Goal: Transaction & Acquisition: Obtain resource

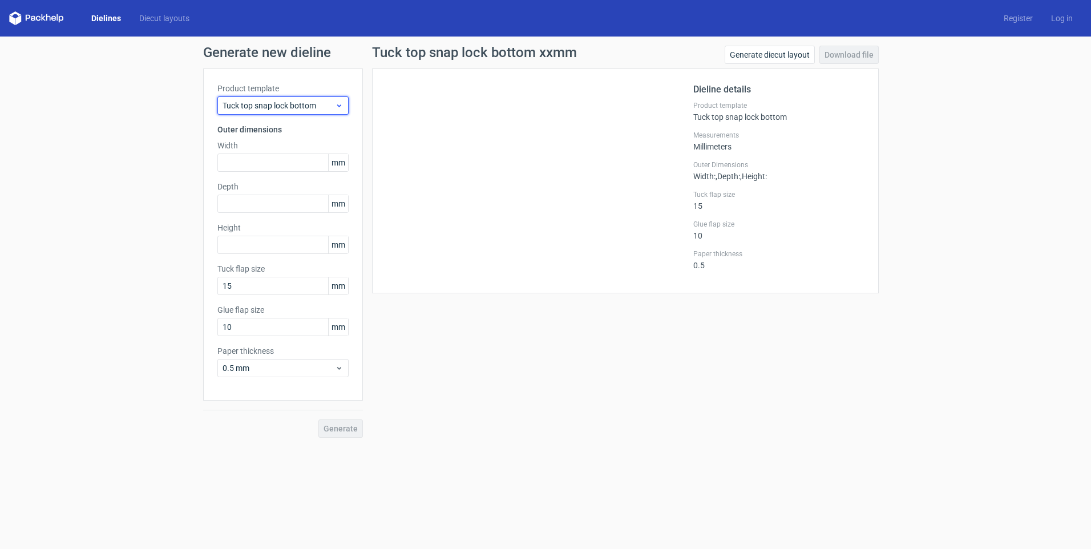
click at [278, 108] on span "Tuck top snap lock bottom" at bounding box center [279, 105] width 112 height 11
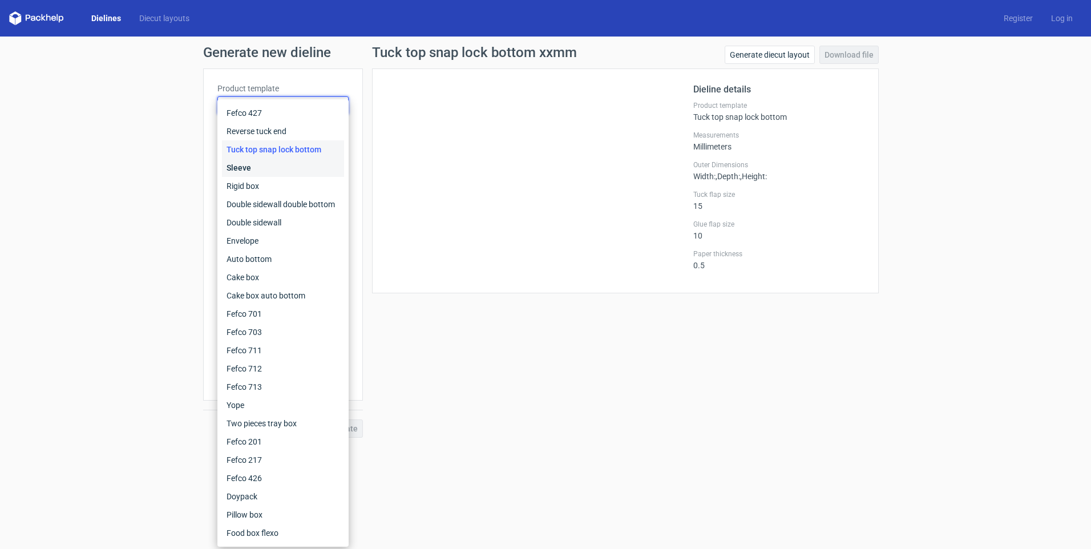
click at [240, 168] on div "Sleeve" at bounding box center [283, 168] width 122 height 18
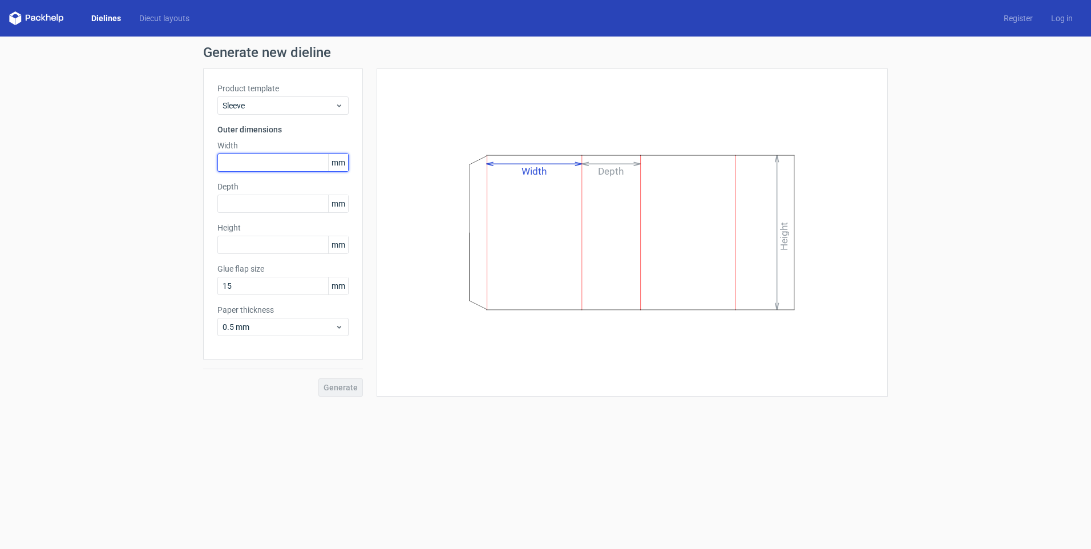
click at [273, 159] on input "text" at bounding box center [282, 163] width 131 height 18
type input "120"
click at [243, 203] on input "text" at bounding box center [282, 204] width 131 height 18
type input "70"
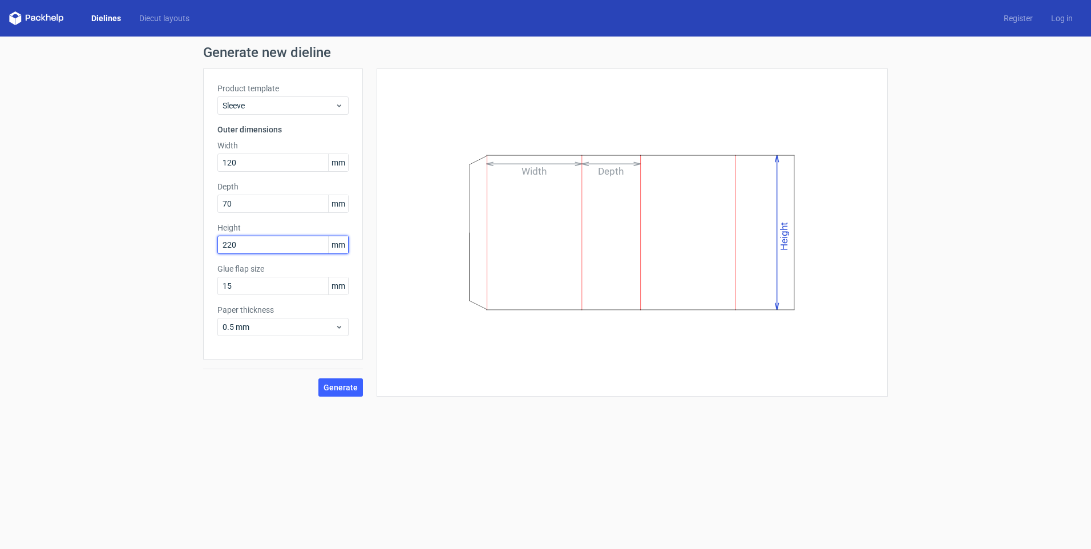
type input "220"
click at [250, 349] on div "Product template Sleeve Outer dimensions Width 120 mm Depth 70 mm Height 220 mm…" at bounding box center [283, 213] width 160 height 291
click at [343, 394] on button "Generate" at bounding box center [340, 387] width 45 height 18
click at [347, 383] on circle at bounding box center [341, 387] width 18 height 18
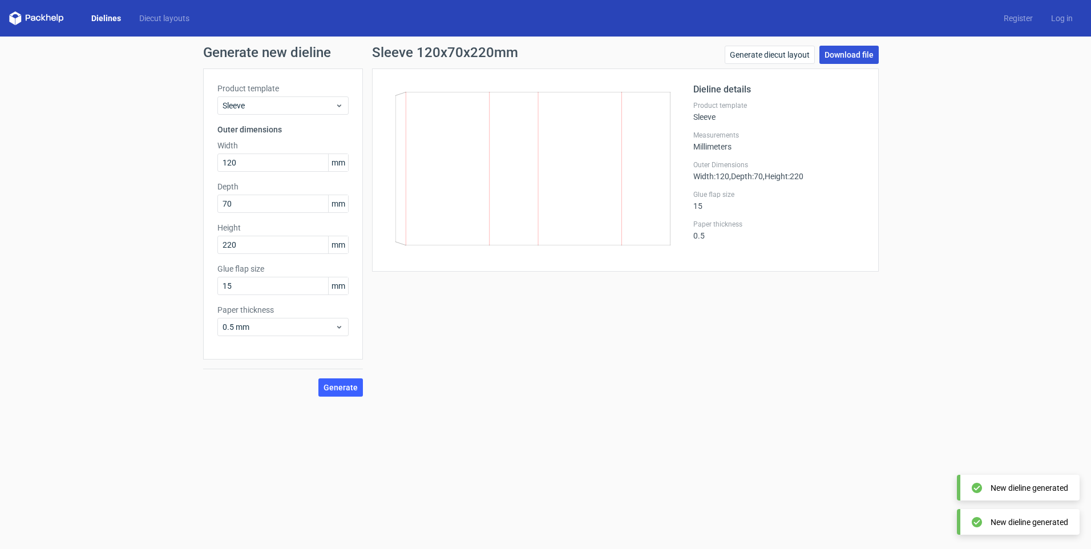
click at [849, 56] on link "Download file" at bounding box center [848, 55] width 59 height 18
drag, startPoint x: 728, startPoint y: 317, endPoint x: 728, endPoint y: 323, distance: 6.3
click at [728, 317] on div "Sleeve 120x70x220mm Generate diecut layout Download file Dieline details Produc…" at bounding box center [625, 221] width 525 height 351
click at [839, 52] on link "Download file" at bounding box center [848, 55] width 59 height 18
click at [349, 384] on span "Generate" at bounding box center [341, 387] width 34 height 8
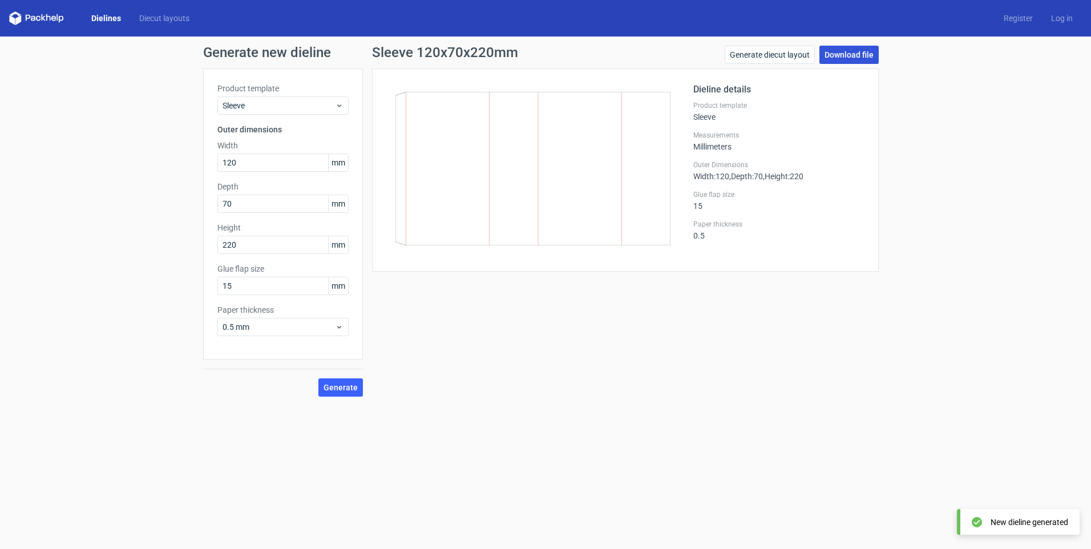
click at [848, 54] on link "Download file" at bounding box center [848, 55] width 59 height 18
click at [770, 59] on link "Generate diecut layout" at bounding box center [770, 55] width 90 height 18
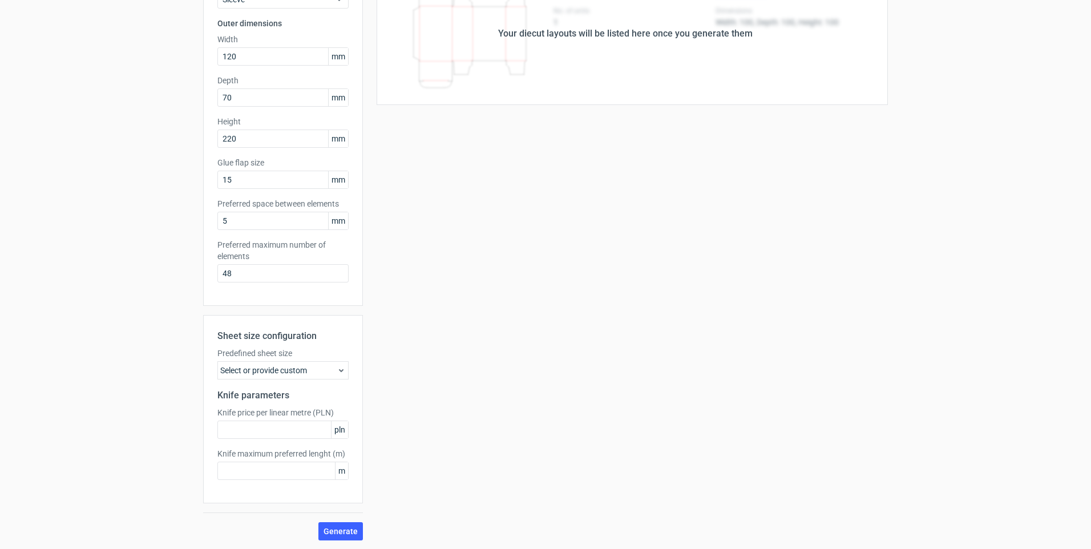
scroll to position [107, 0]
drag, startPoint x: 338, startPoint y: 526, endPoint x: 456, endPoint y: 481, distance: 125.7
click at [338, 527] on span "Generate" at bounding box center [341, 531] width 34 height 8
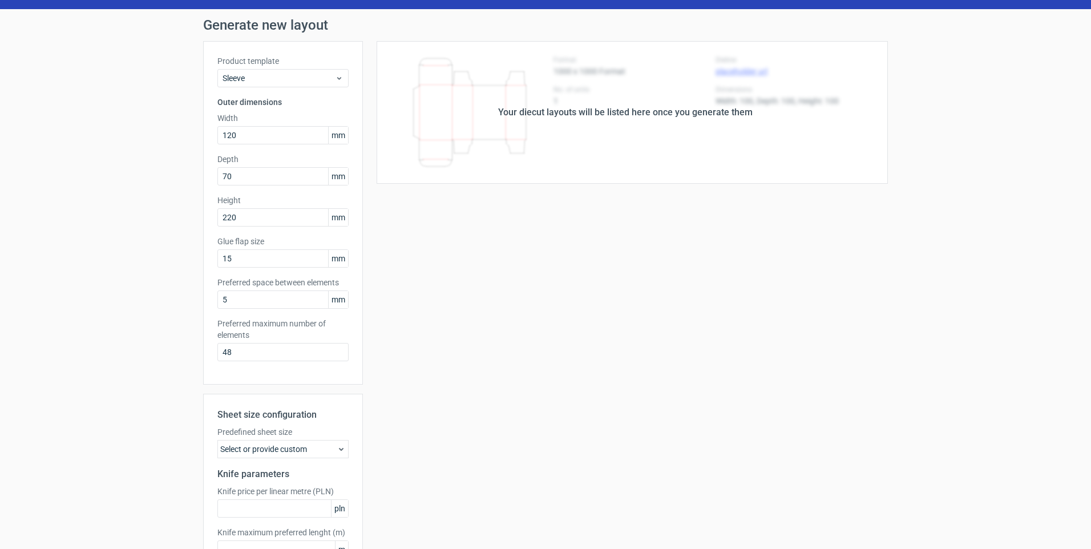
scroll to position [0, 0]
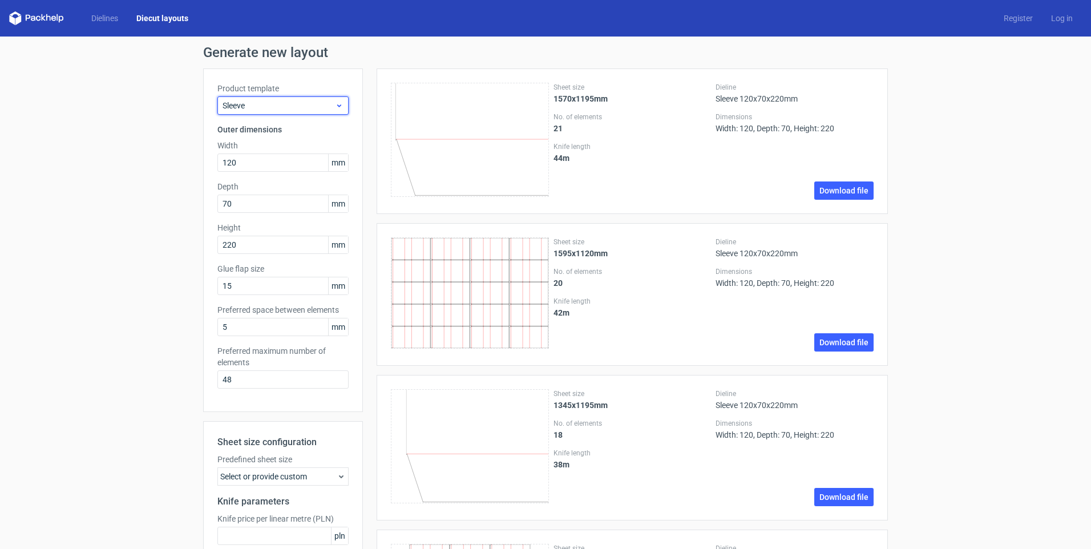
click at [318, 108] on span "Sleeve" at bounding box center [279, 105] width 112 height 11
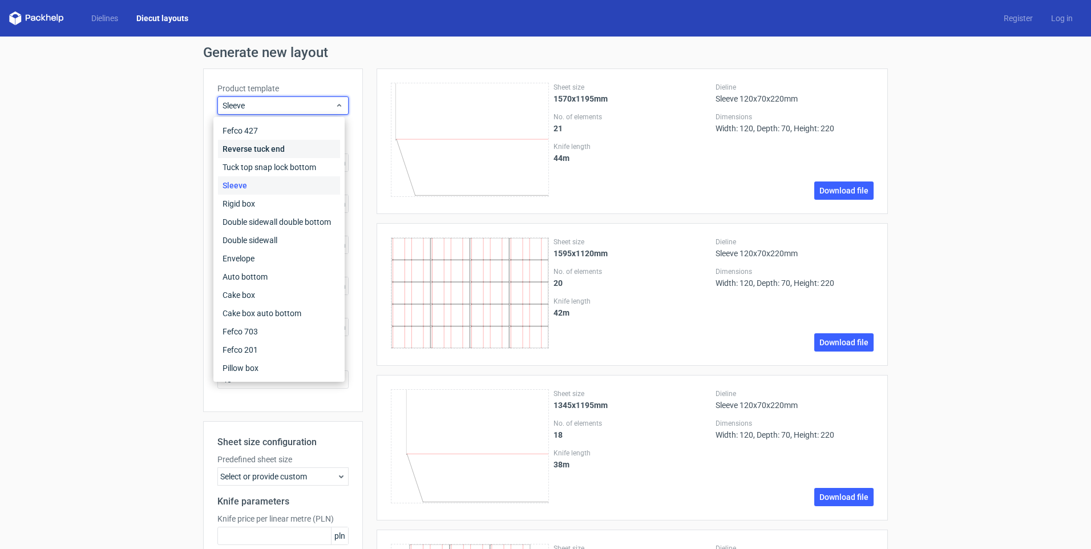
click at [255, 143] on div "Reverse tuck end" at bounding box center [279, 149] width 122 height 18
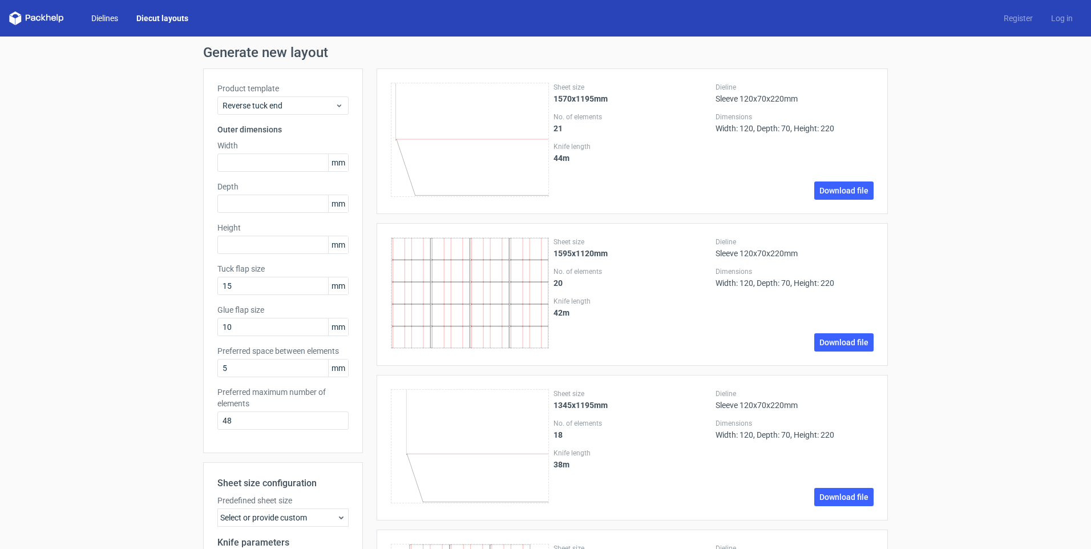
click at [104, 15] on link "Dielines" at bounding box center [104, 18] width 45 height 11
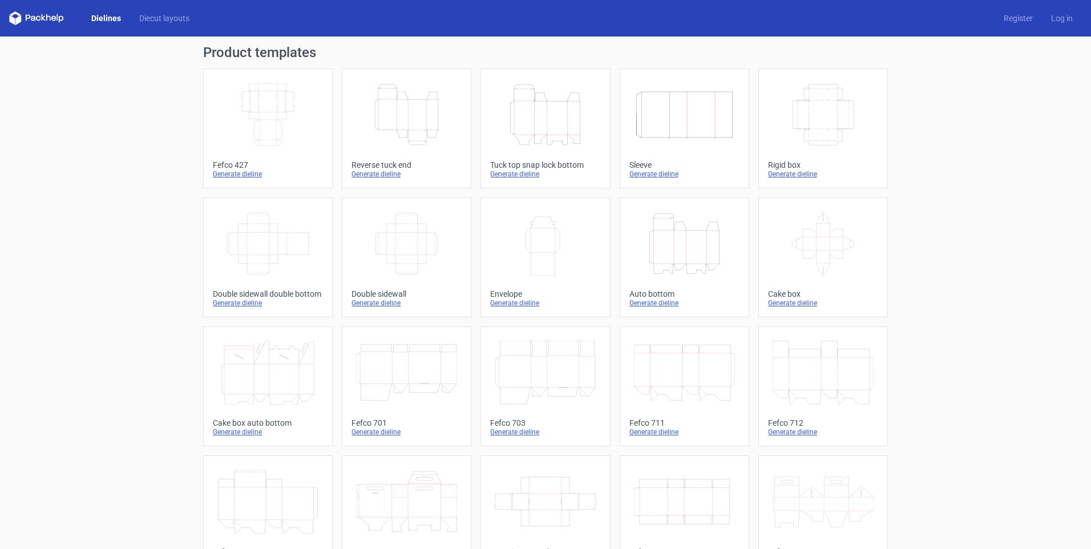
click at [837, 114] on icon "Width Depth Height" at bounding box center [823, 115] width 101 height 64
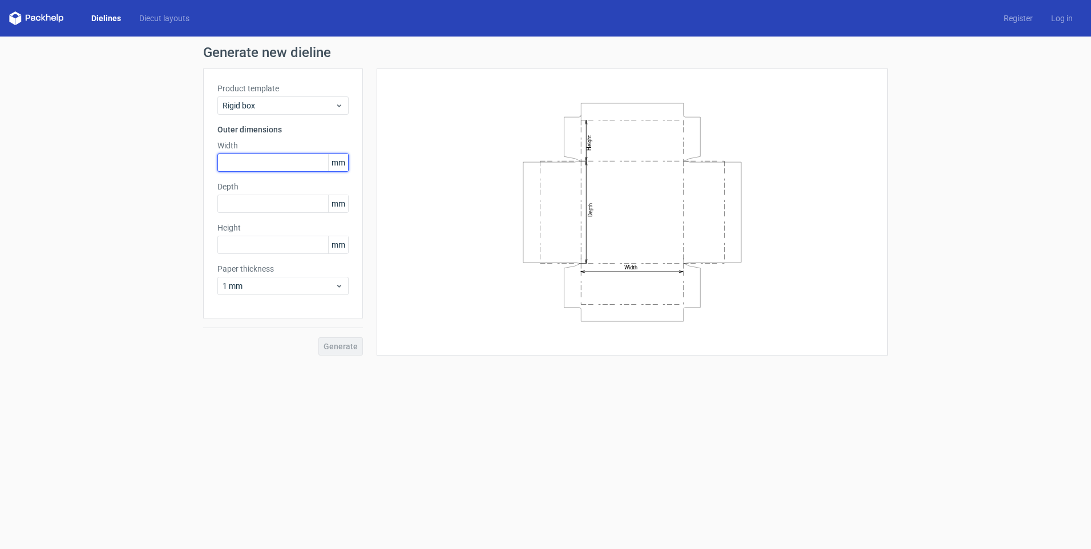
click at [231, 159] on input "text" at bounding box center [282, 163] width 131 height 18
type input "120"
click at [235, 201] on input "text" at bounding box center [282, 204] width 131 height 18
type input "220"
click at [232, 247] on input "text" at bounding box center [282, 245] width 131 height 18
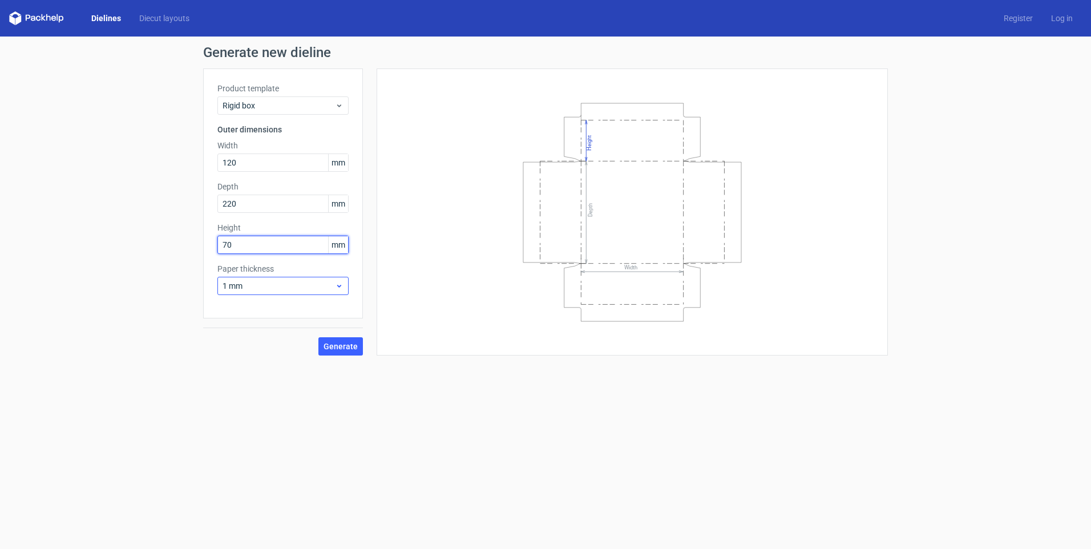
type input "70"
click at [256, 282] on span "1 mm" at bounding box center [279, 285] width 112 height 11
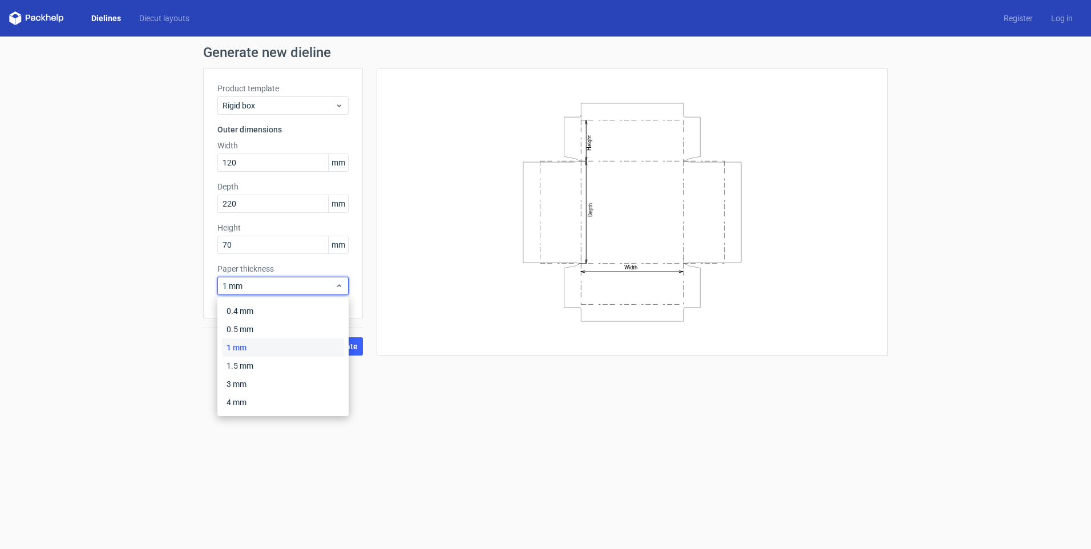
click at [165, 310] on div "Generate new dieline Product template Rigid box Outer dimensions Width 120 mm D…" at bounding box center [545, 201] width 1091 height 328
click at [338, 350] on span "Generate" at bounding box center [341, 346] width 34 height 8
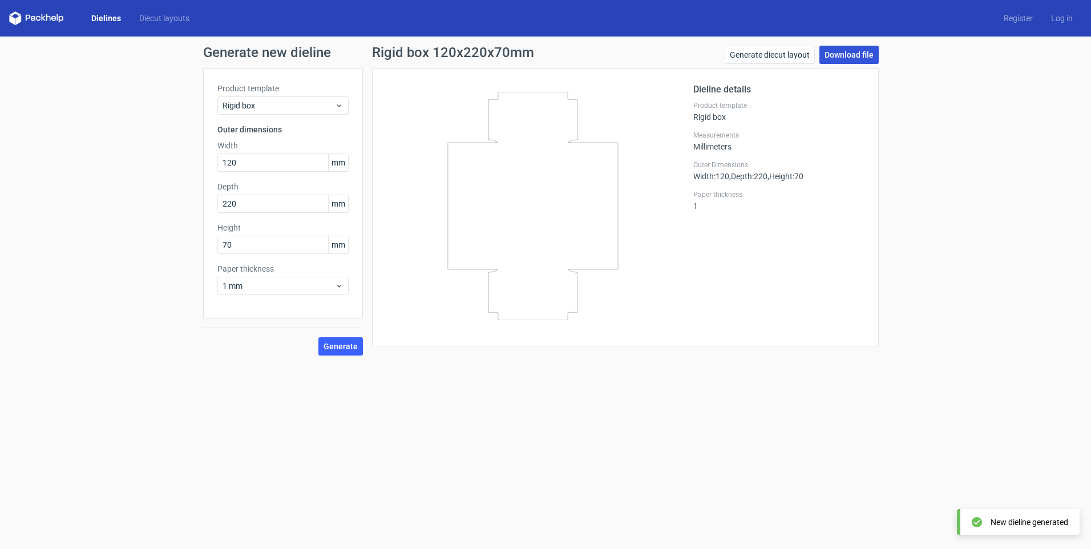
click at [856, 53] on link "Download file" at bounding box center [848, 55] width 59 height 18
click at [582, 390] on form "Generate new dieline Product template Rigid box Outer dimensions Width 120 mm D…" at bounding box center [545, 293] width 1091 height 512
